Goal: Task Accomplishment & Management: Manage account settings

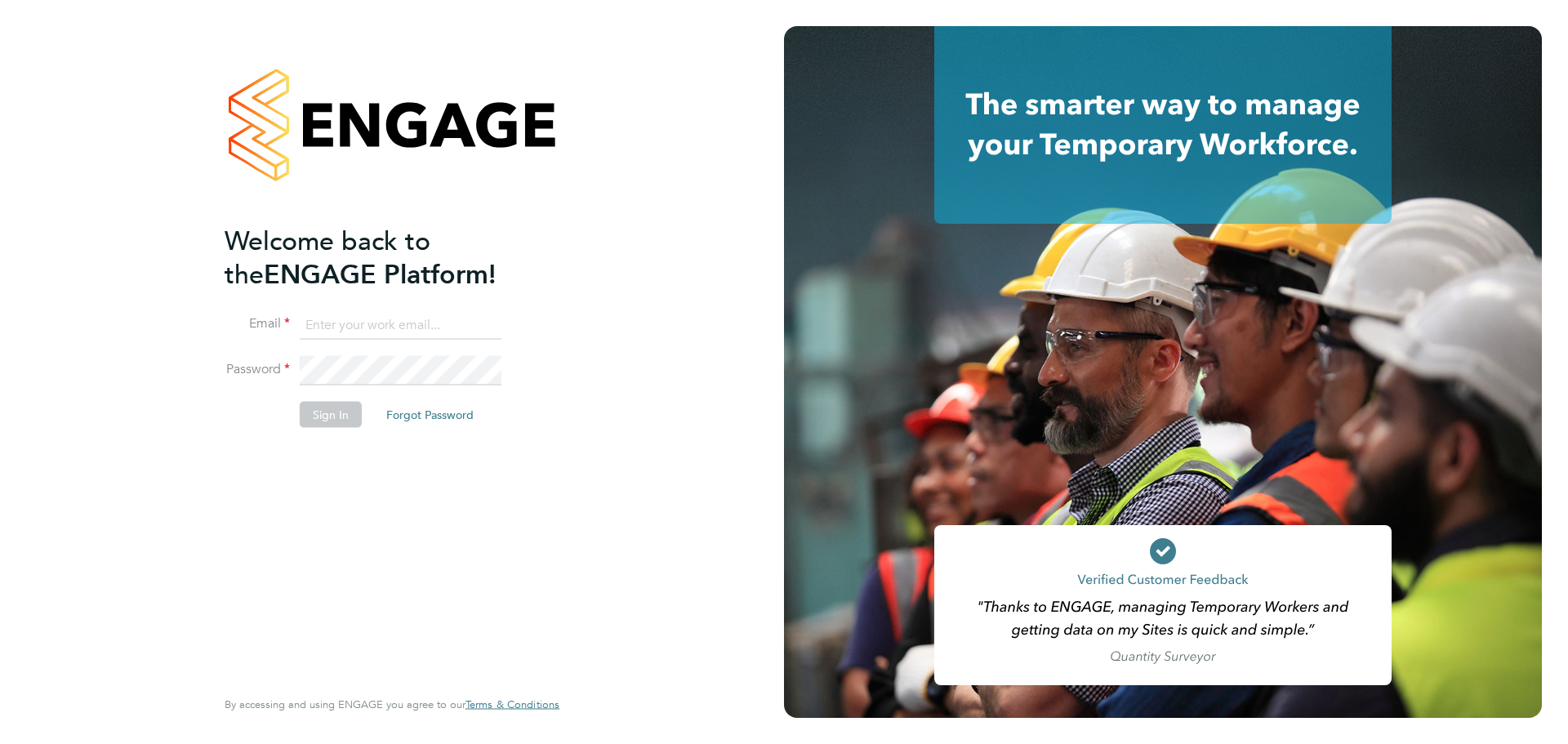
click at [376, 326] on input at bounding box center [401, 325] width 202 height 29
type input "matt.hadden@morgansindall.com"
click at [342, 403] on button "Sign In" at bounding box center [331, 414] width 62 height 26
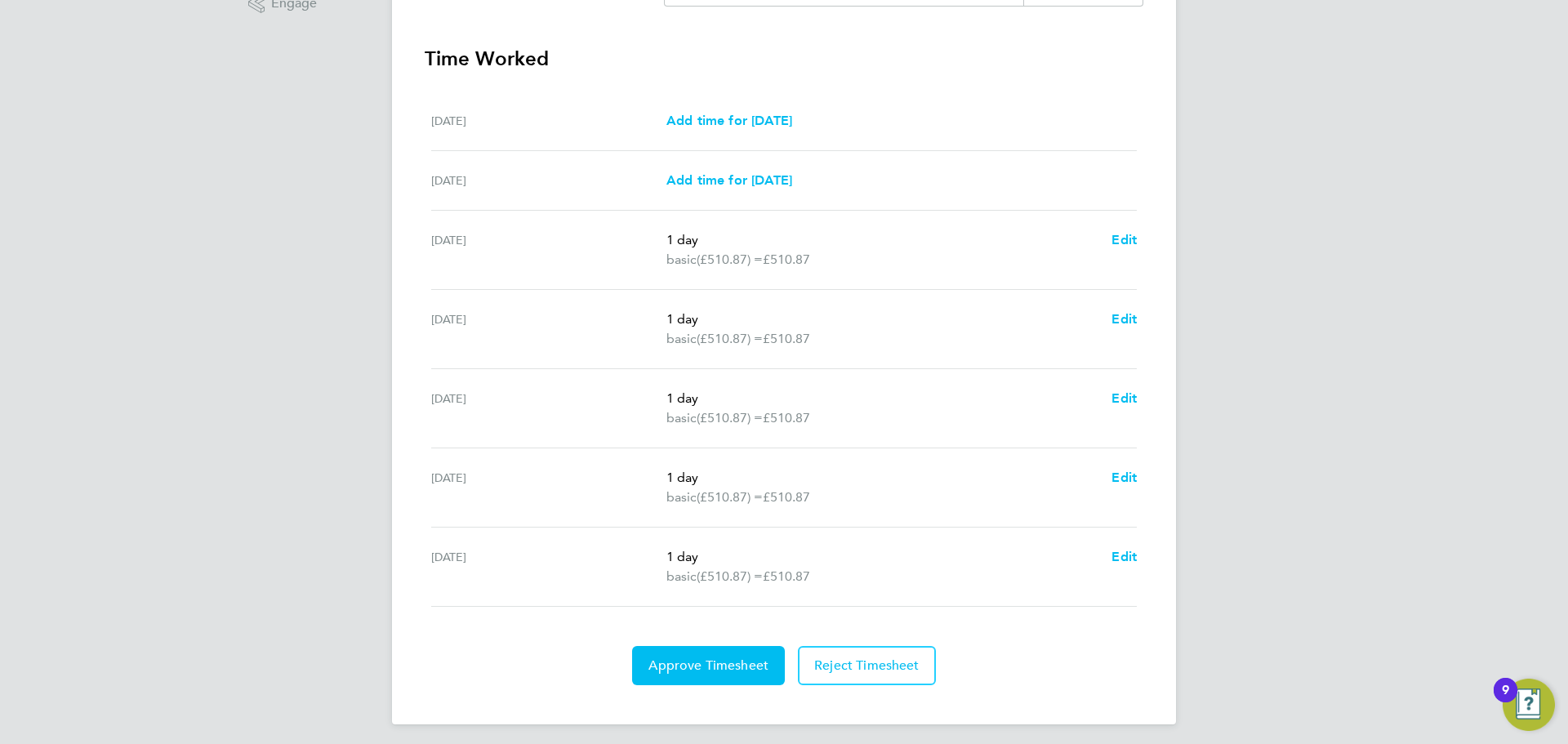
scroll to position [444, 0]
click at [687, 678] on button "Approve Timesheet" at bounding box center [709, 665] width 152 height 39
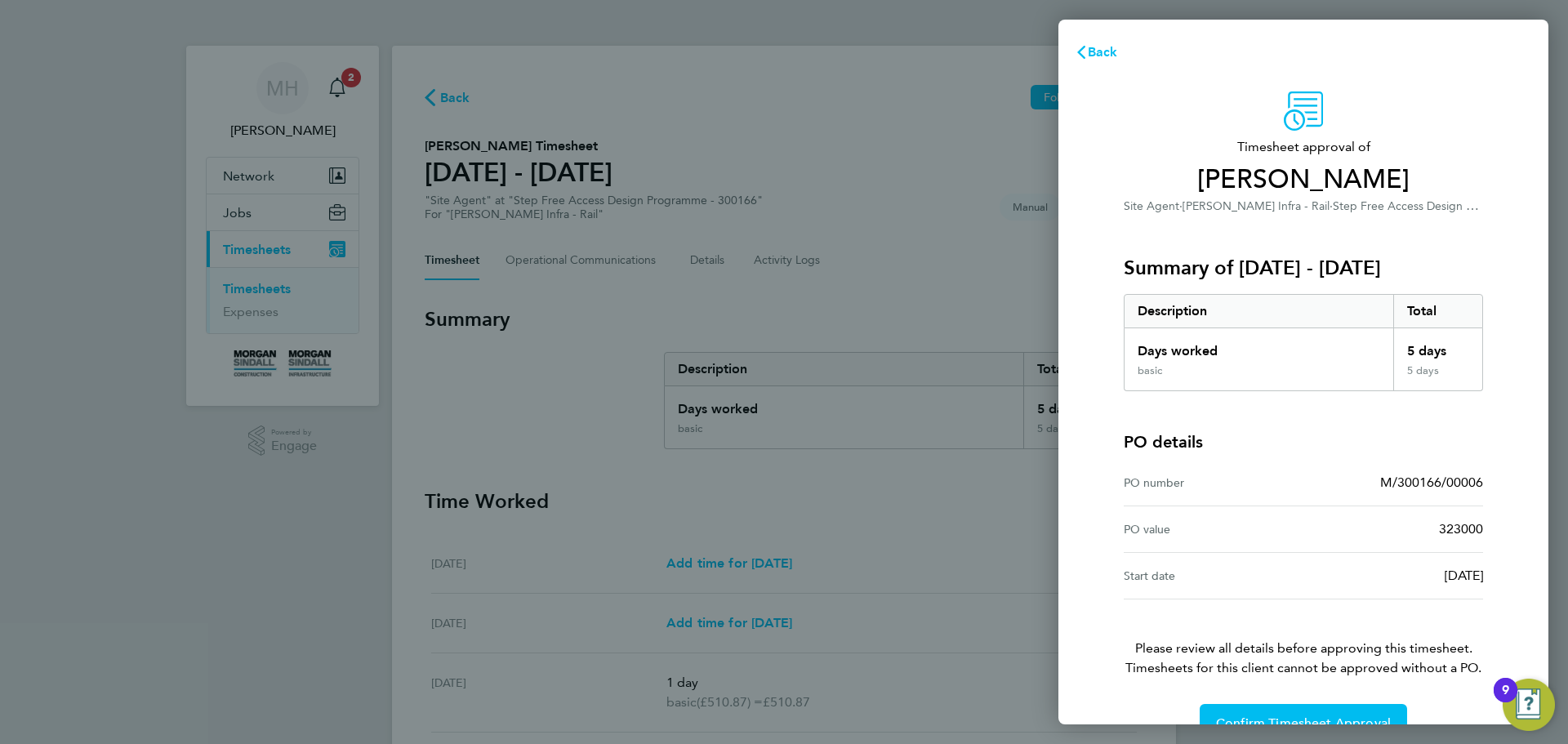
scroll to position [39, 0]
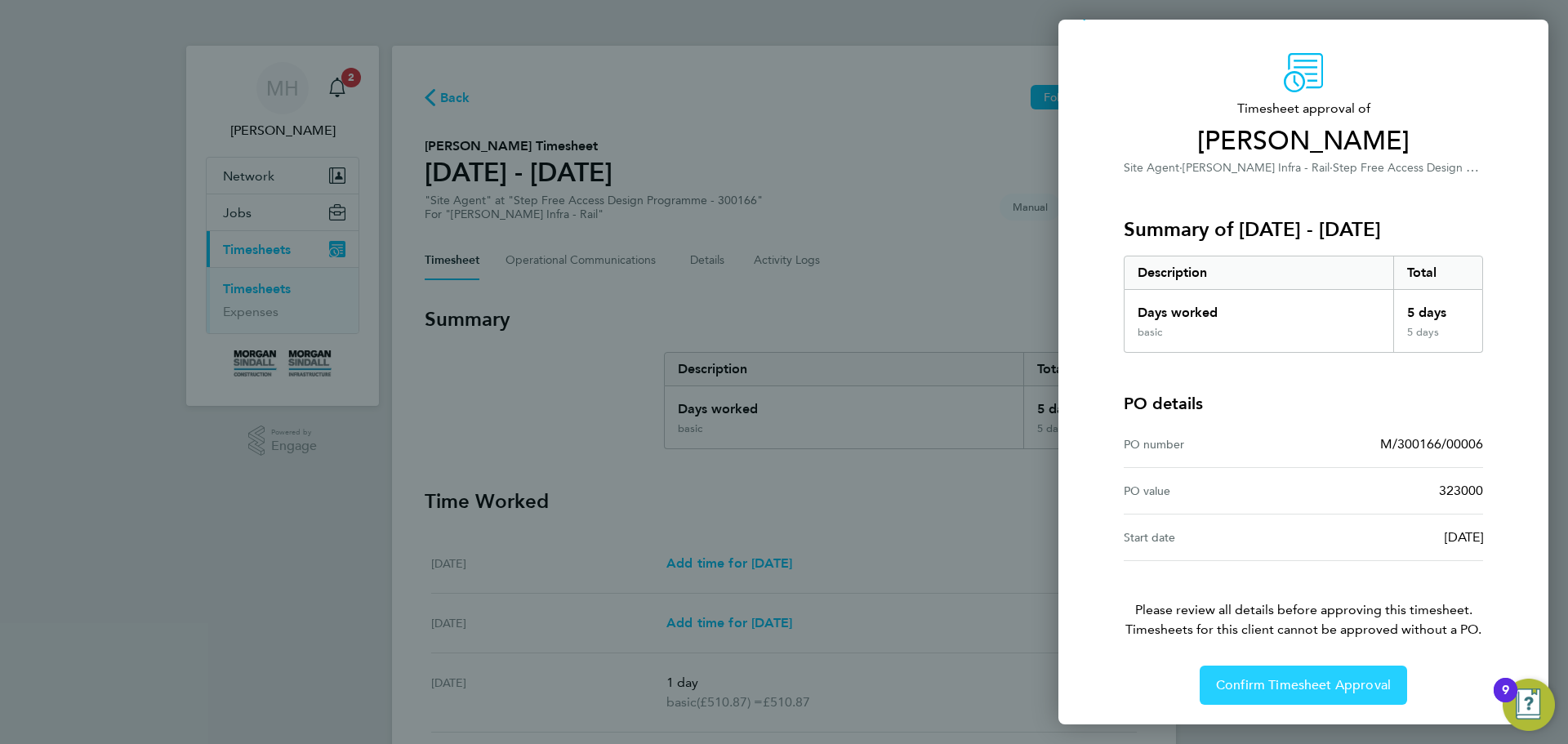
click at [1311, 689] on span "Confirm Timesheet Approval" at bounding box center [1304, 686] width 174 height 17
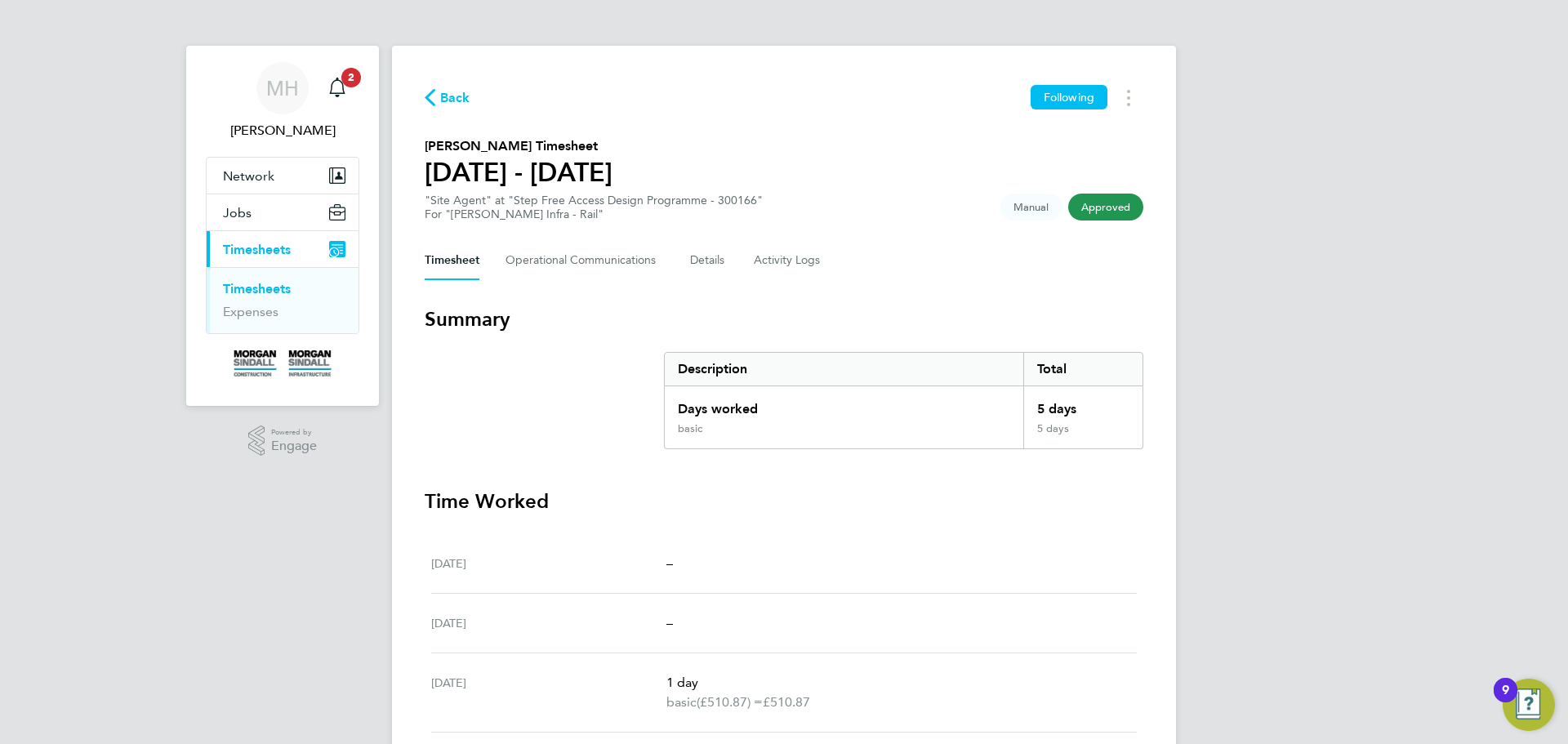
click at [269, 288] on link "Timesheets" at bounding box center [257, 288] width 68 height 16
